Goal: Task Accomplishment & Management: Manage account settings

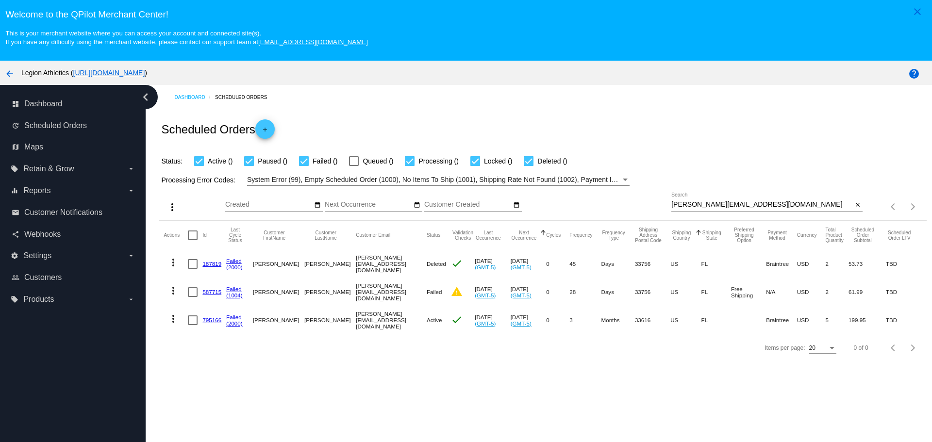
click at [673, 205] on input "[PERSON_NAME][EMAIL_ADDRESS][DOMAIN_NAME]" at bounding box center [761, 205] width 181 height 8
click at [755, 205] on input "[PERSON_NAME][EMAIL_ADDRESS][DOMAIN_NAME]" at bounding box center [761, 205] width 181 height 8
drag, startPoint x: 755, startPoint y: 205, endPoint x: 733, endPoint y: 205, distance: 21.8
click at [733, 205] on input "[PERSON_NAME][EMAIL_ADDRESS][DOMAIN_NAME]" at bounding box center [761, 205] width 181 height 8
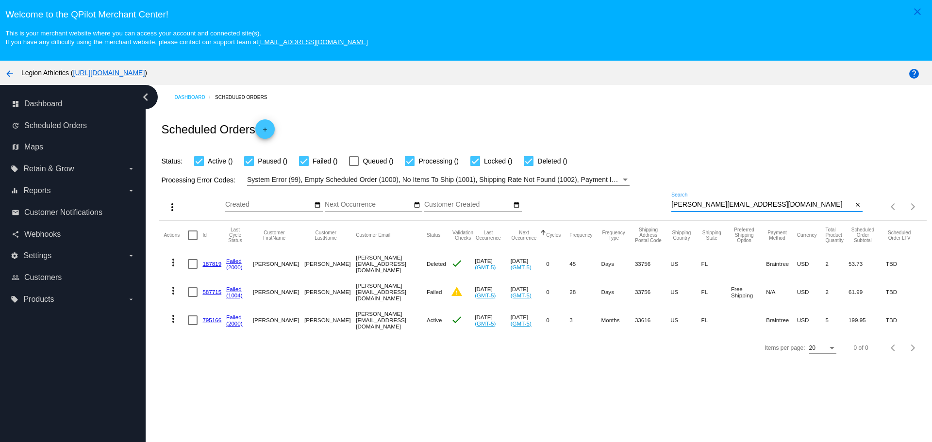
click at [733, 205] on input "[PERSON_NAME][EMAIL_ADDRESS][DOMAIN_NAME]" at bounding box center [761, 205] width 181 height 8
paste input "[EMAIL_ADDRESS]"
type input "[EMAIL_ADDRESS][DOMAIN_NAME]"
click at [681, 171] on div "Processing Error Codes: System Error (99), Empty Scheduled Order (1000), No Ite…" at bounding box center [543, 176] width 768 height 19
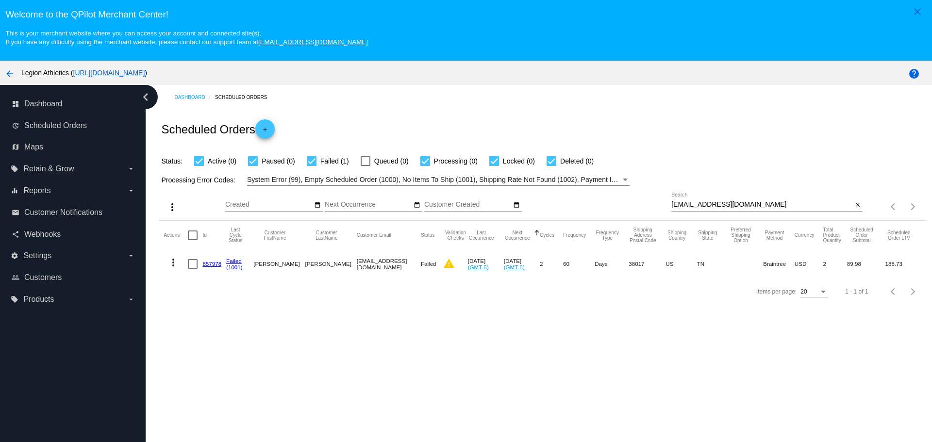
click at [204, 268] on mat-cell "857978" at bounding box center [214, 264] width 24 height 28
click at [210, 262] on link "857978" at bounding box center [211, 264] width 19 height 6
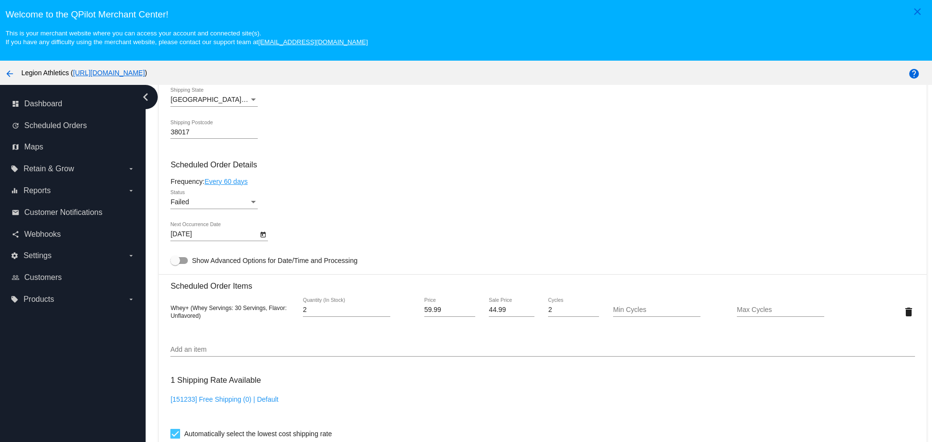
scroll to position [534, 0]
click at [260, 234] on icon "Open calendar" at bounding box center [263, 234] width 7 height 12
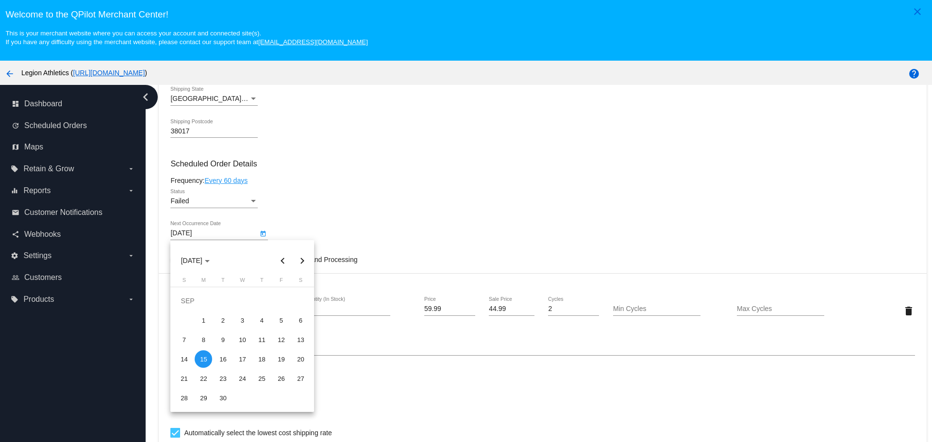
click at [298, 262] on button "Next month" at bounding box center [301, 260] width 19 height 19
click at [188, 319] on div "2" at bounding box center [183, 320] width 17 height 17
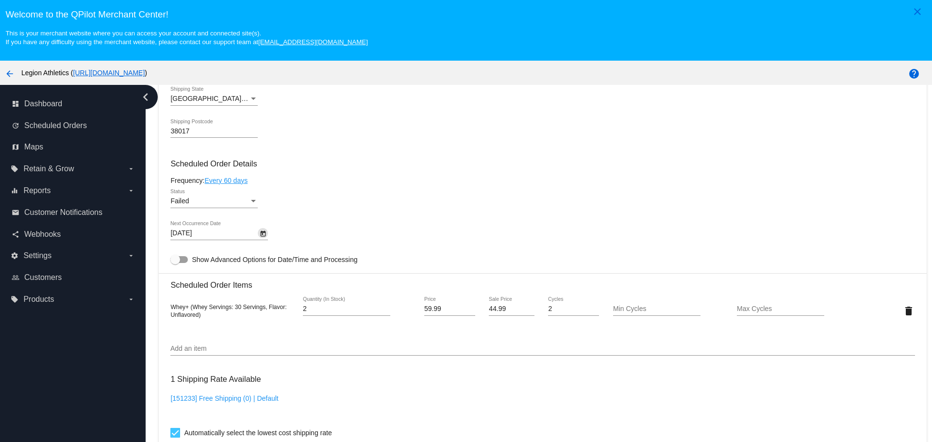
click at [260, 235] on icon "Open calendar" at bounding box center [263, 234] width 7 height 12
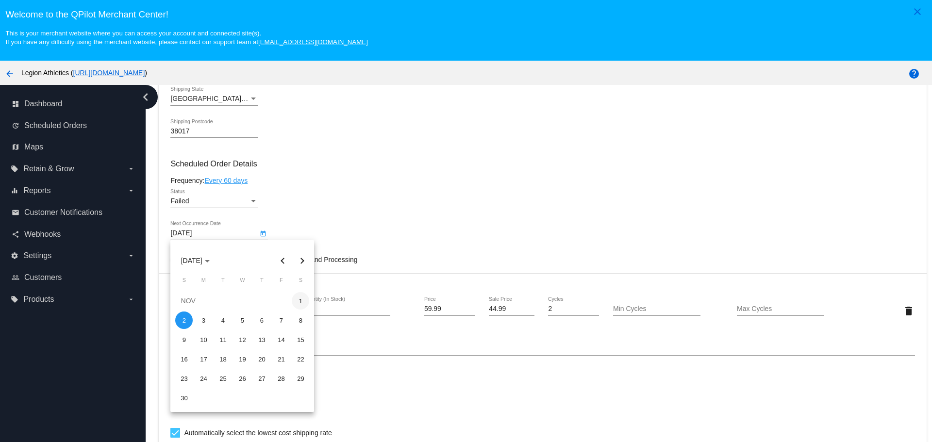
click at [301, 299] on div "1" at bounding box center [300, 300] width 17 height 17
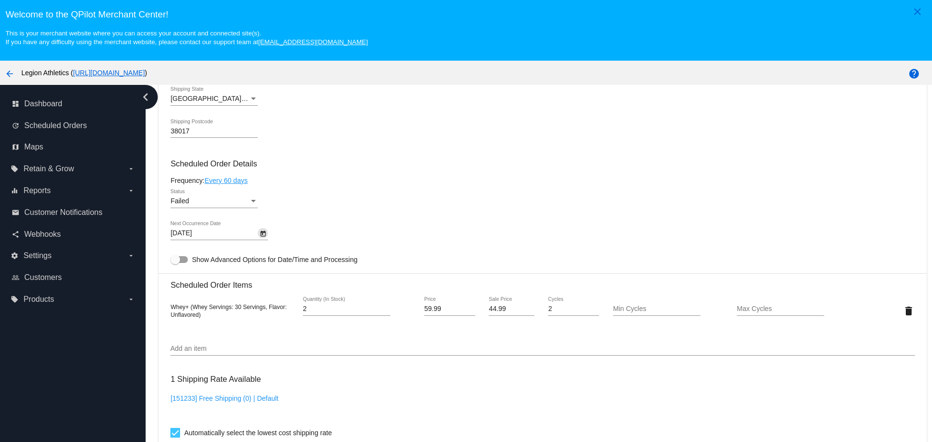
click at [236, 204] on div "Failed" at bounding box center [209, 202] width 79 height 8
click at [225, 163] on span "Active" at bounding box center [213, 161] width 87 height 20
click at [265, 231] on icon "Open calendar" at bounding box center [263, 234] width 5 height 6
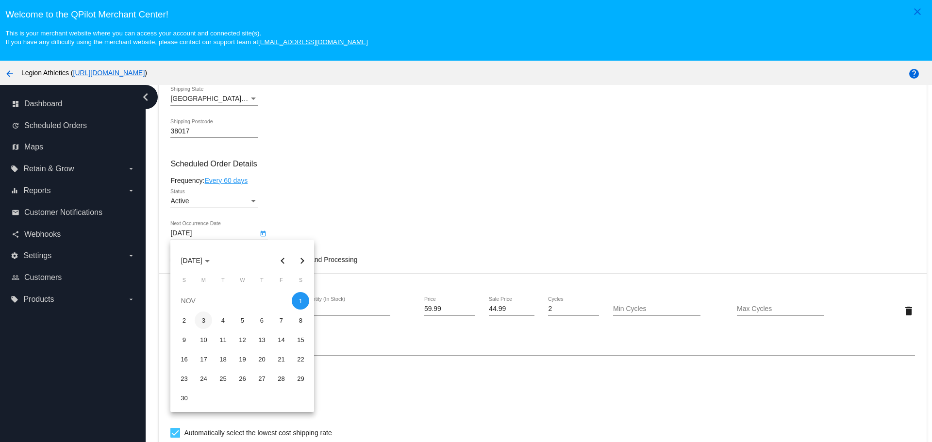
click at [210, 321] on div "3" at bounding box center [203, 320] width 17 height 17
type input "[DATE]"
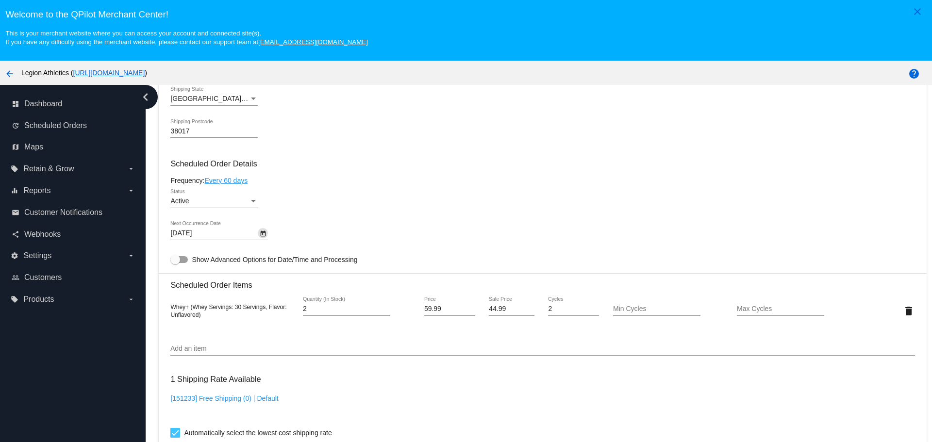
click at [330, 214] on div "Active Status" at bounding box center [542, 203] width 744 height 28
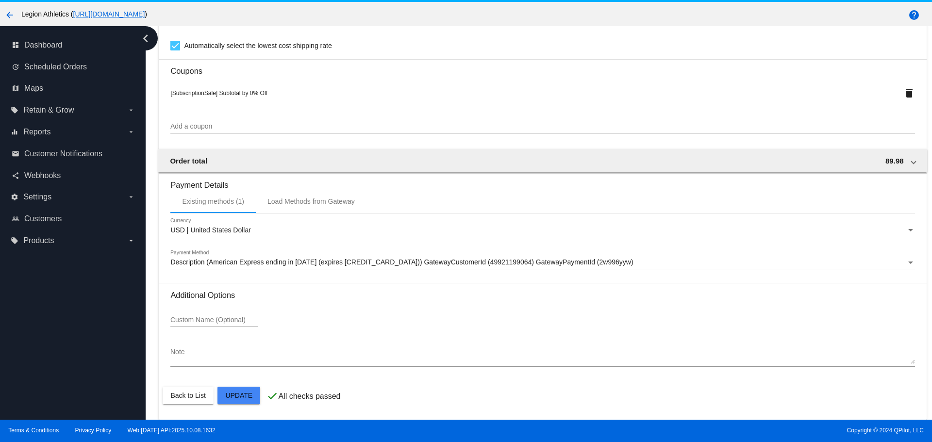
scroll to position [61, 0]
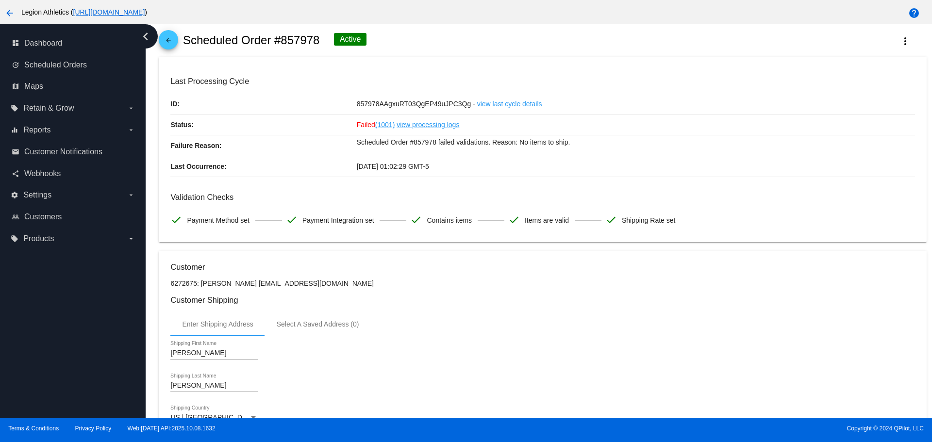
scroll to position [0, 0]
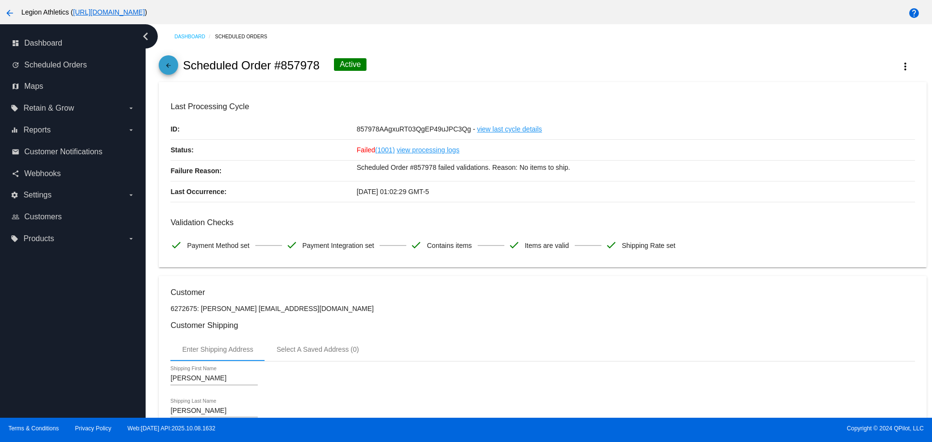
click at [169, 63] on mat-icon "arrow_back" at bounding box center [169, 68] width 12 height 12
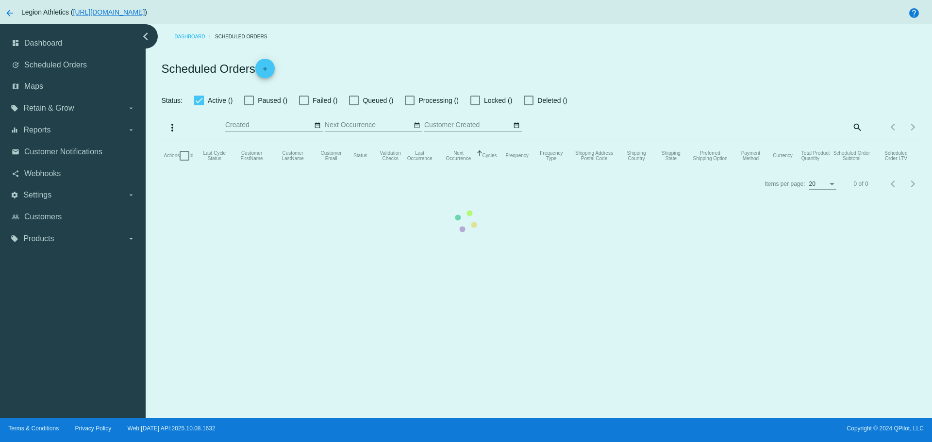
checkbox input "true"
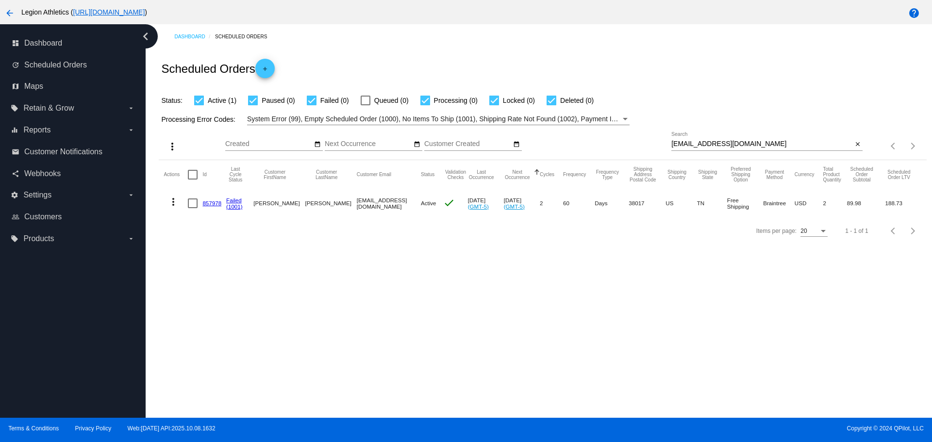
click at [671, 145] on input "[EMAIL_ADDRESS][DOMAIN_NAME]" at bounding box center [761, 144] width 181 height 8
drag, startPoint x: 671, startPoint y: 145, endPoint x: 735, endPoint y: 144, distance: 64.1
click at [735, 144] on input "[EMAIL_ADDRESS][DOMAIN_NAME]" at bounding box center [761, 144] width 181 height 8
paste input "[EMAIL_ADDRESS]"
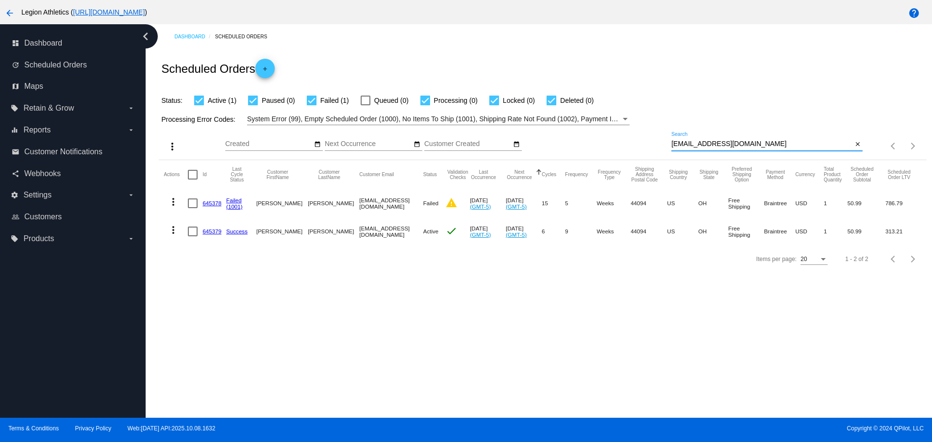
type input "[EMAIL_ADDRESS][DOMAIN_NAME]"
click at [217, 201] on link "645378" at bounding box center [211, 203] width 19 height 6
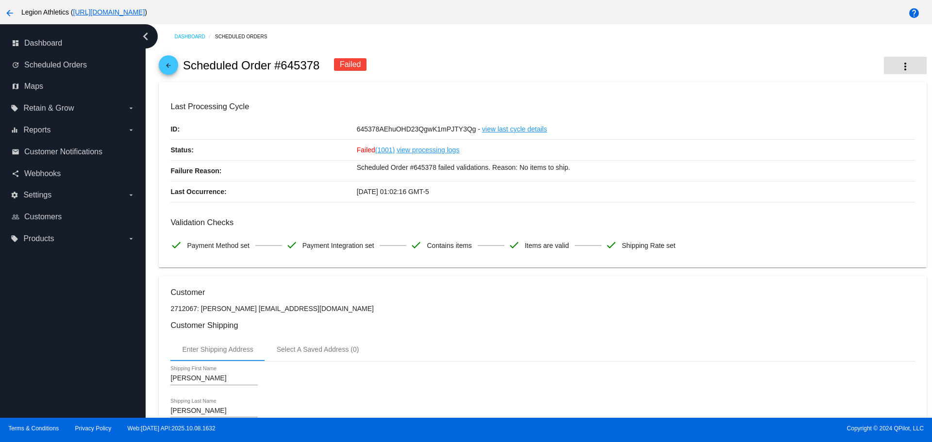
click at [884, 68] on button "more_vert" at bounding box center [905, 65] width 43 height 17
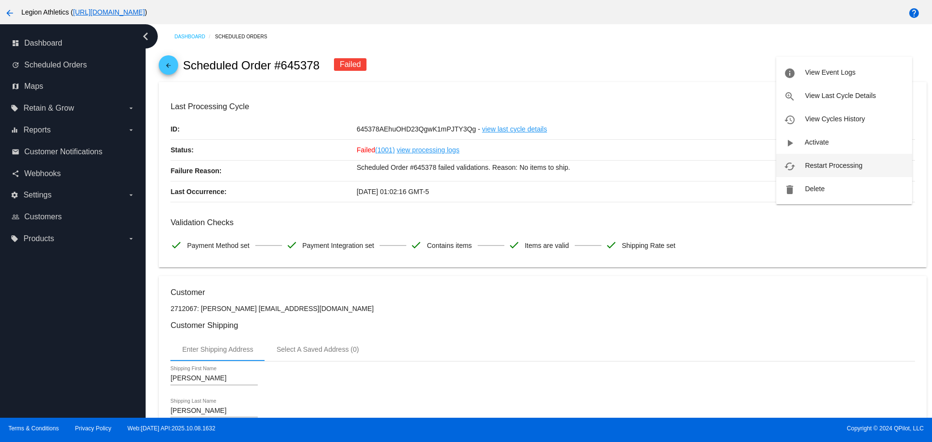
click at [854, 162] on span "Restart Processing" at bounding box center [833, 166] width 57 height 8
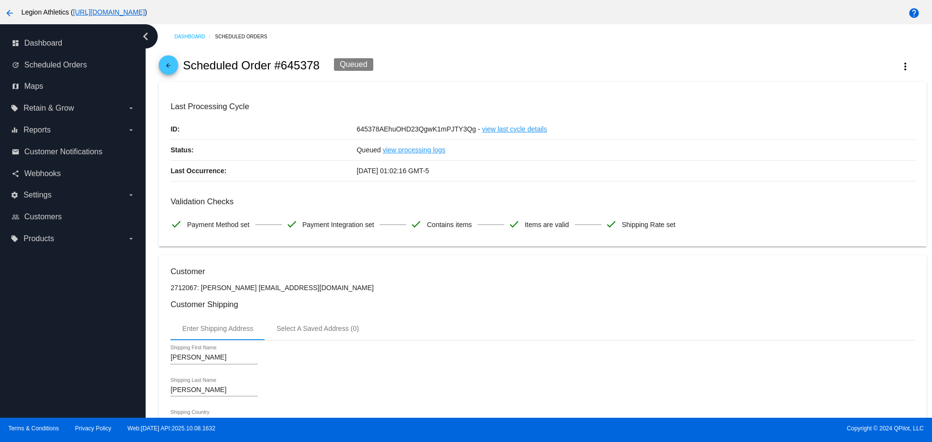
click at [174, 63] on mat-icon "arrow_back" at bounding box center [169, 68] width 12 height 12
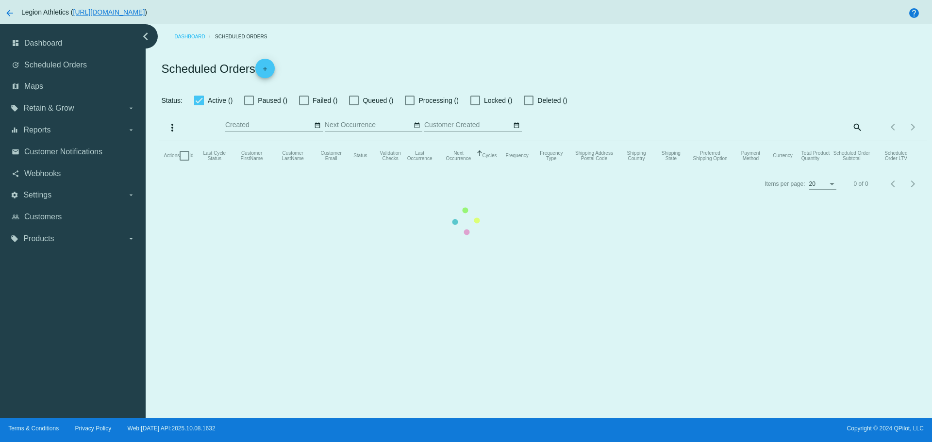
checkbox input "true"
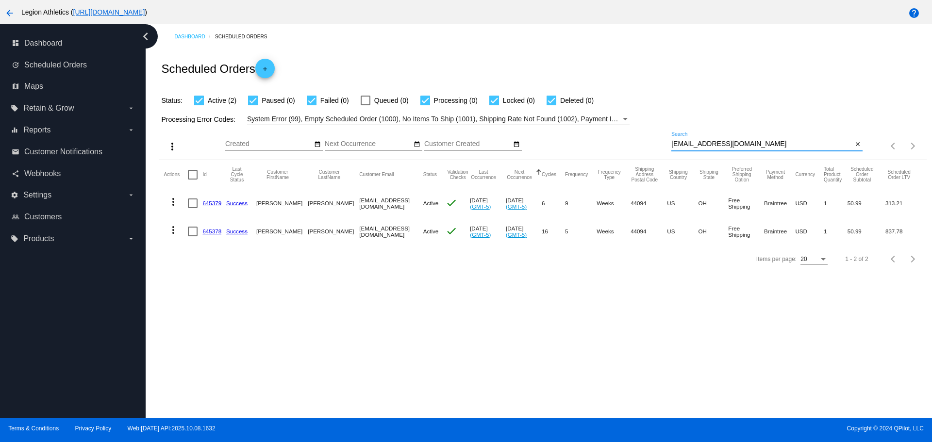
click at [671, 142] on input "[EMAIL_ADDRESS][DOMAIN_NAME]" at bounding box center [761, 144] width 181 height 8
drag, startPoint x: 667, startPoint y: 142, endPoint x: 744, endPoint y: 145, distance: 77.3
click at [744, 145] on input "[EMAIL_ADDRESS][DOMAIN_NAME]" at bounding box center [761, 144] width 181 height 8
paste input "cherylagbalog"
type input "[EMAIL_ADDRESS][DOMAIN_NAME]"
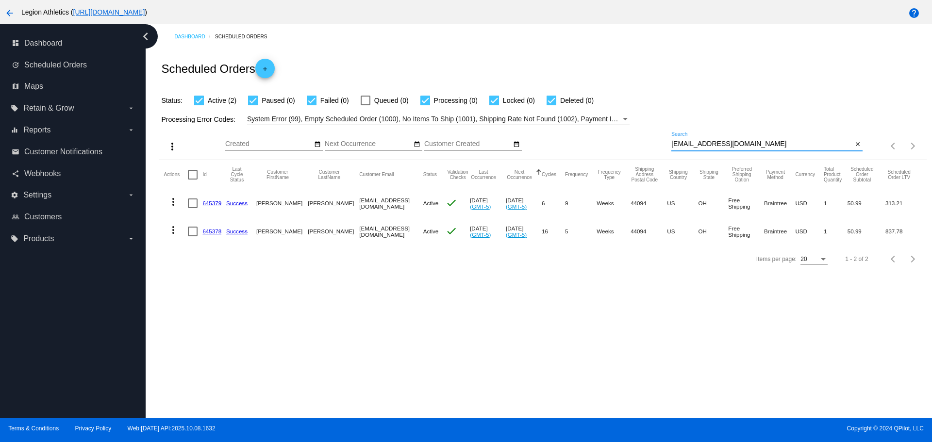
click at [701, 103] on div "Status: Active (2) Paused (0) Failed (0) Queued (0) Processing (0) Locked (0) D…" at bounding box center [543, 97] width 768 height 18
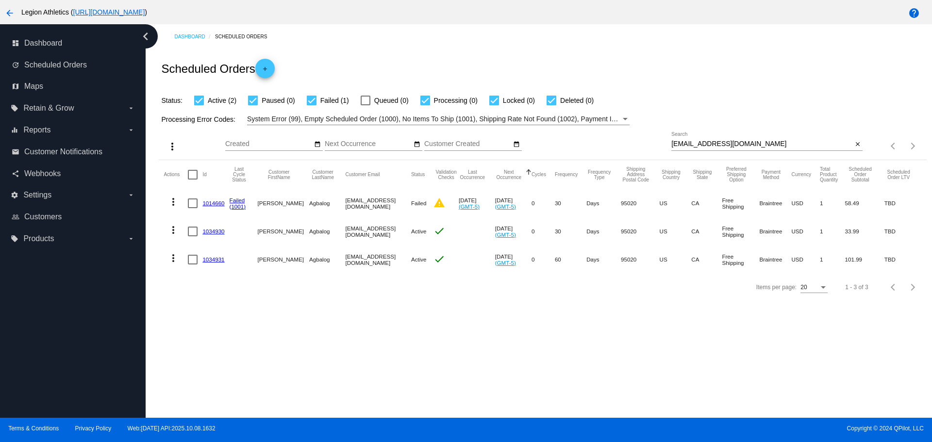
click at [213, 203] on link "1014660" at bounding box center [213, 203] width 22 height 6
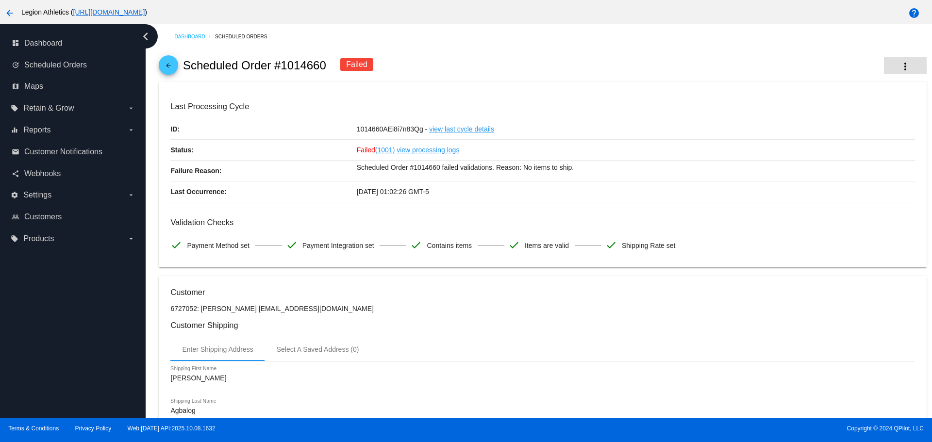
click at [900, 68] on mat-icon "more_vert" at bounding box center [906, 67] width 12 height 12
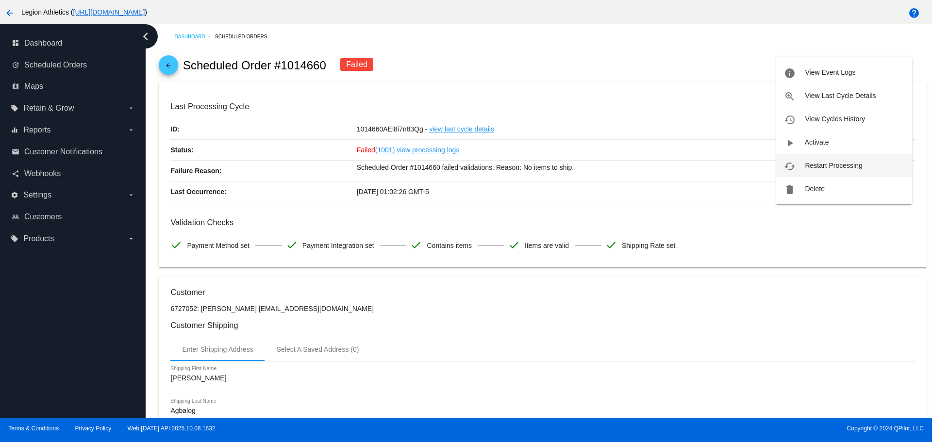
click at [841, 166] on span "Restart Processing" at bounding box center [833, 166] width 57 height 8
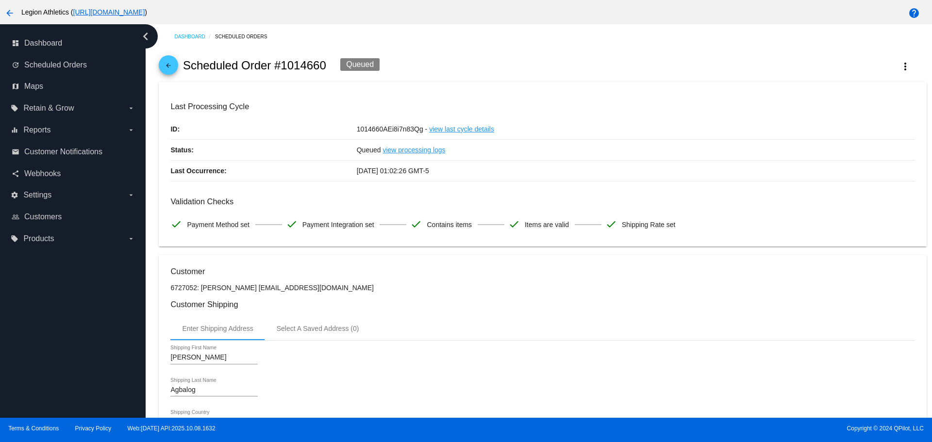
click at [167, 66] on mat-icon "arrow_back" at bounding box center [169, 68] width 12 height 12
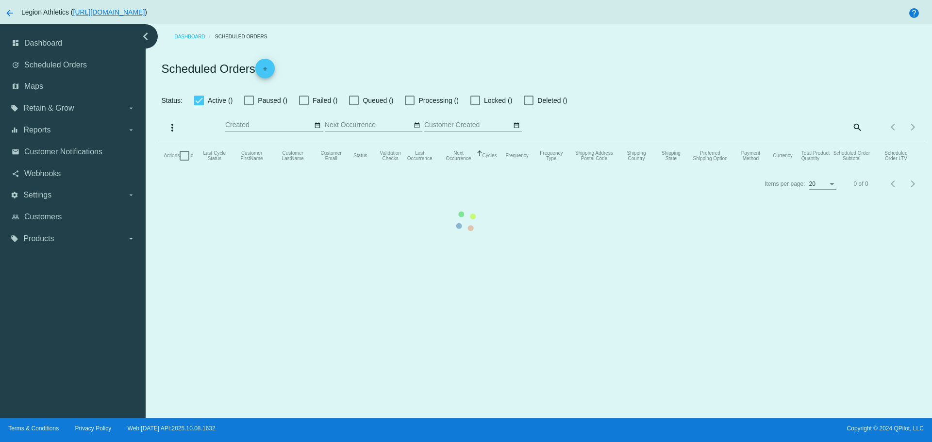
checkbox input "true"
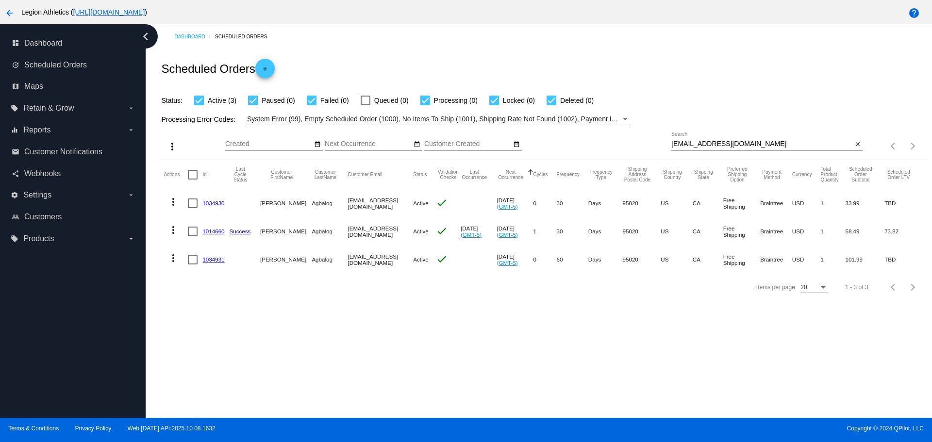
click at [666, 143] on div "Oct Jan Feb Mar Apr Su Mo" at bounding box center [448, 146] width 446 height 28
click at [671, 143] on input "[EMAIL_ADDRESS][DOMAIN_NAME]" at bounding box center [761, 144] width 181 height 8
drag, startPoint x: 667, startPoint y: 143, endPoint x: 736, endPoint y: 143, distance: 68.9
click at [736, 143] on input "[EMAIL_ADDRESS][DOMAIN_NAME]" at bounding box center [761, 144] width 181 height 8
paste input "katherineaperri"
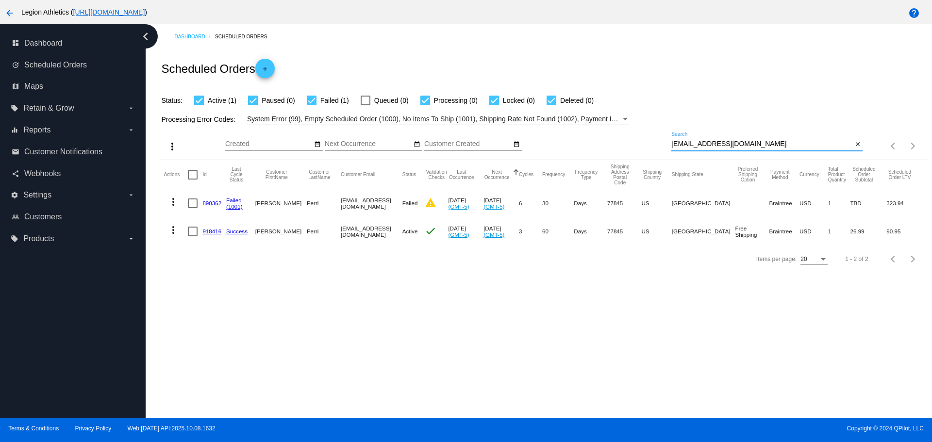
type input "[EMAIL_ADDRESS][DOMAIN_NAME]"
click at [211, 202] on link "890362" at bounding box center [211, 203] width 19 height 6
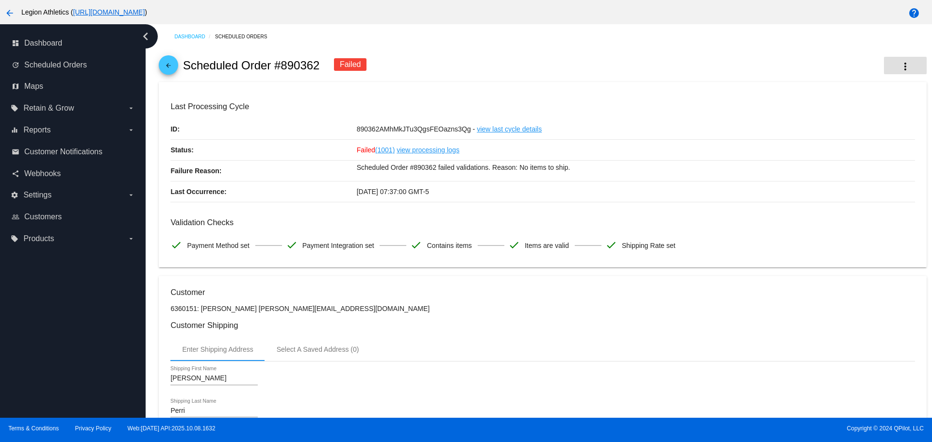
click at [900, 70] on mat-icon "more_vert" at bounding box center [906, 67] width 12 height 12
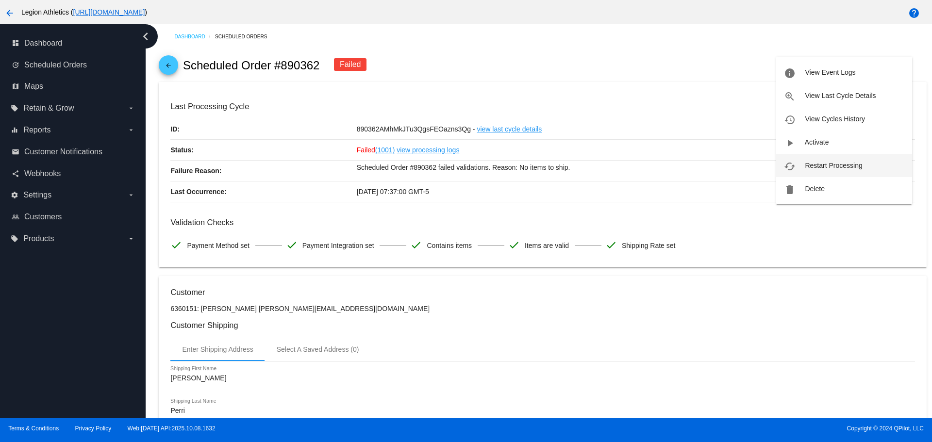
click at [804, 162] on button "cached Restart Processing" at bounding box center [844, 165] width 136 height 23
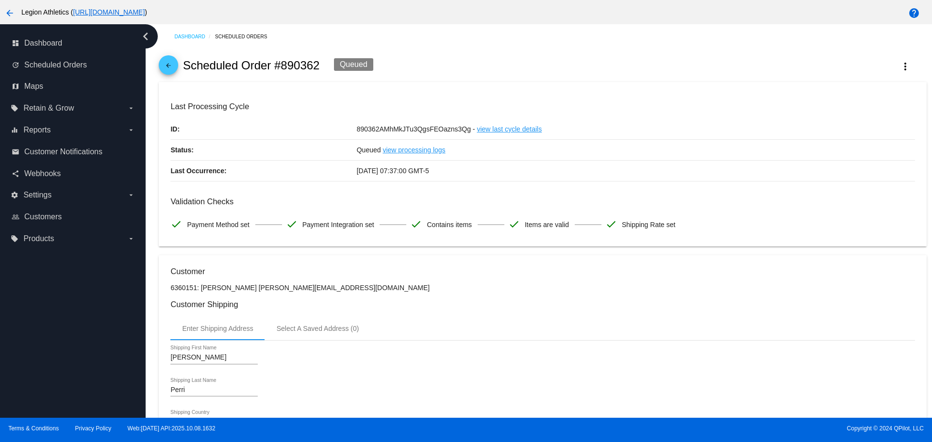
click at [174, 69] on mat-icon "arrow_back" at bounding box center [169, 68] width 12 height 12
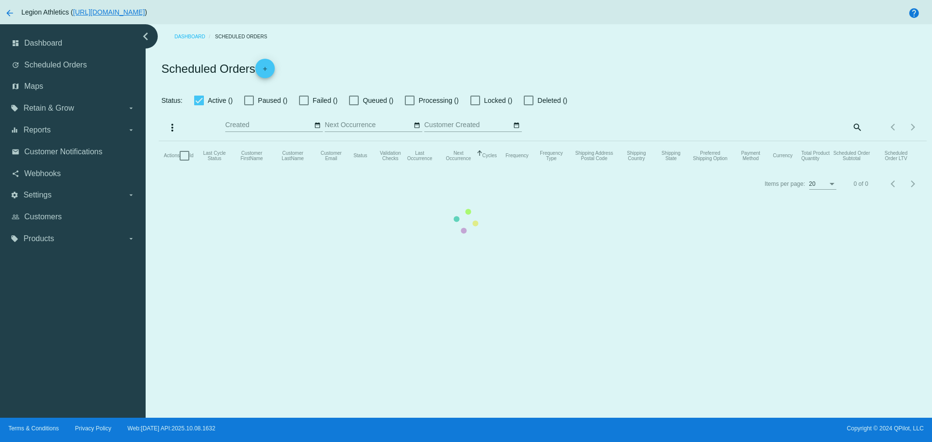
checkbox input "true"
